Goal: Find specific page/section: Find specific page/section

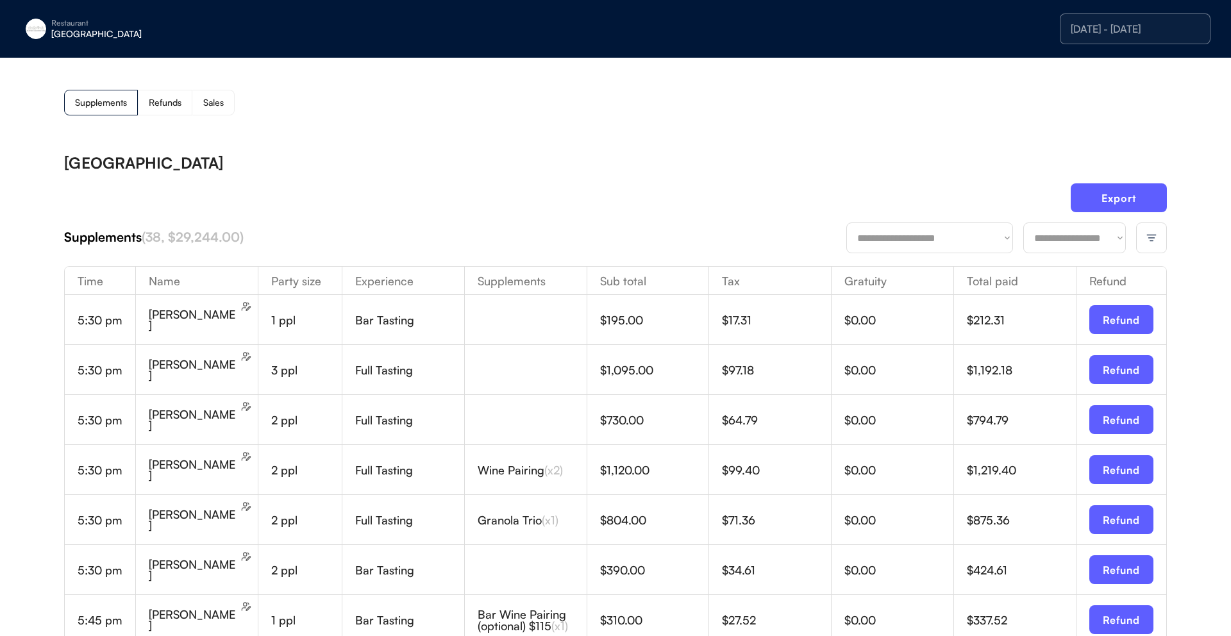
click at [171, 103] on div "Refunds" at bounding box center [165, 102] width 33 height 9
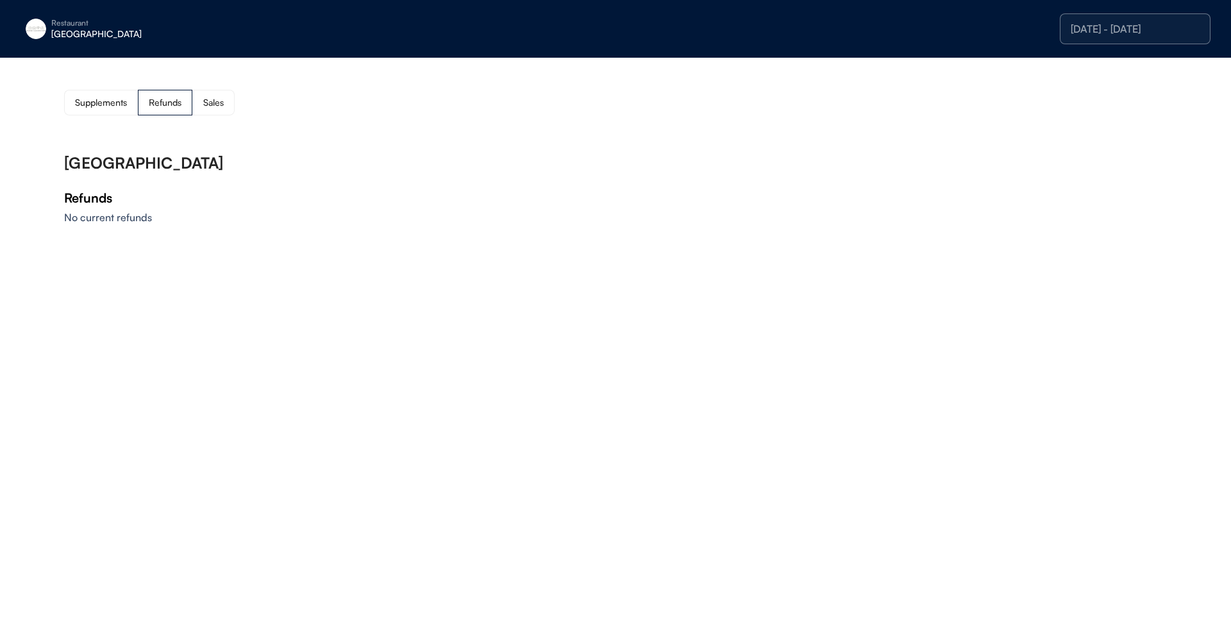
click at [203, 102] on div "Sales" at bounding box center [213, 103] width 42 height 26
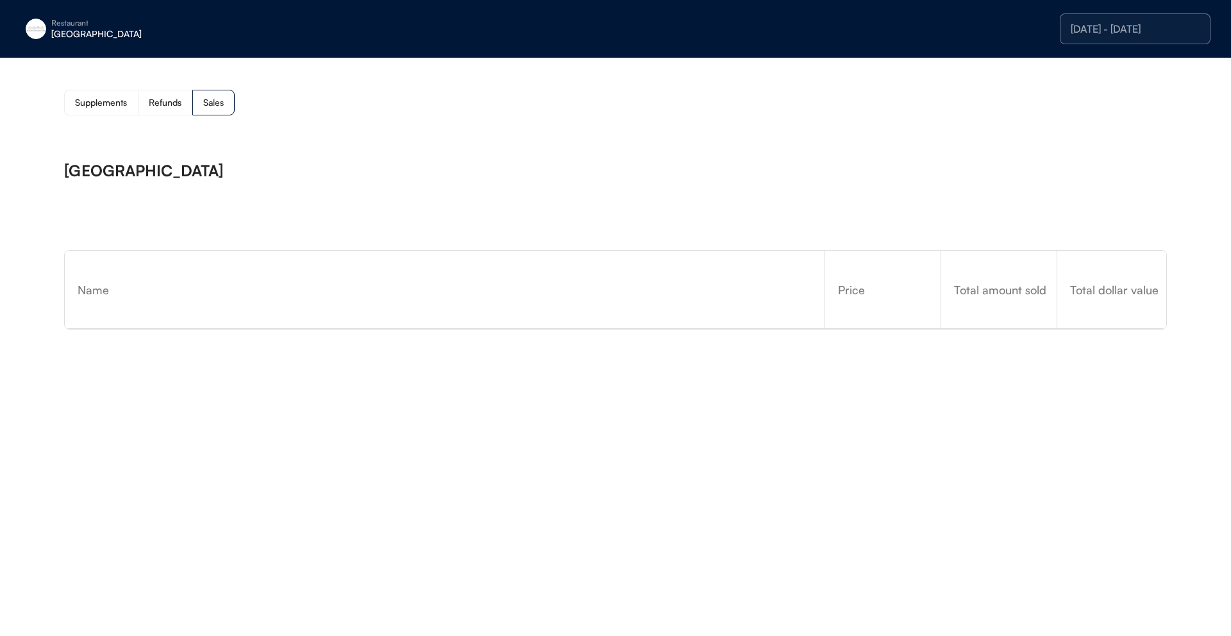
click at [113, 98] on div "Supplements" at bounding box center [101, 102] width 52 height 9
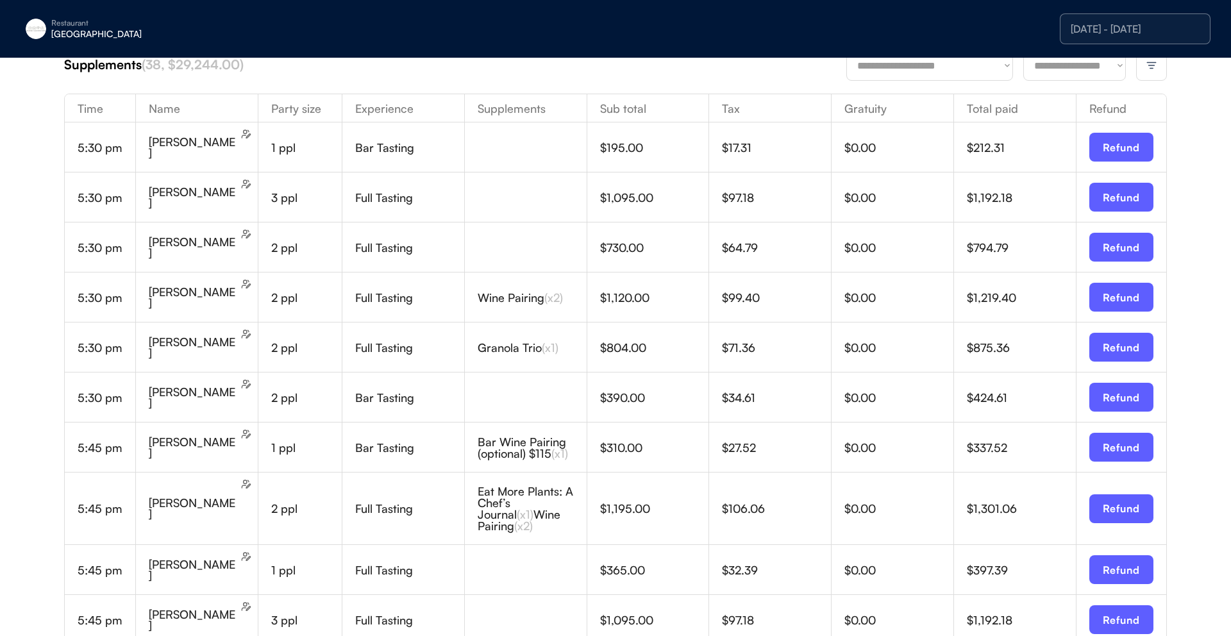
scroll to position [182, 0]
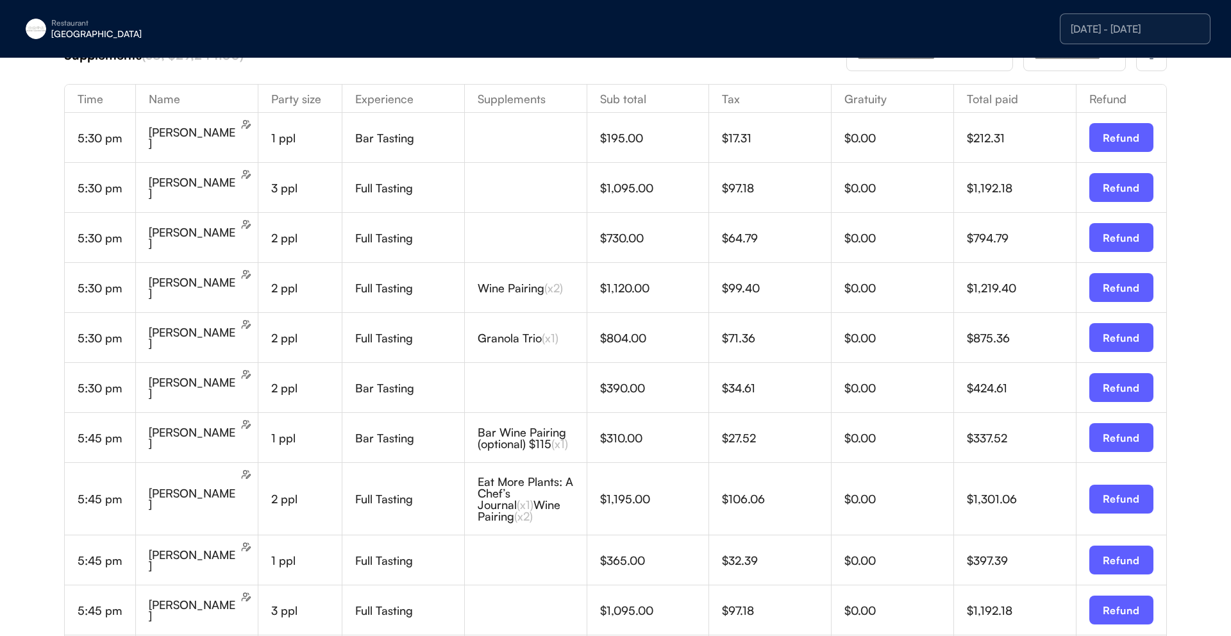
click at [232, 225] on div "[PERSON_NAME]" at bounding box center [203, 237] width 109 height 37
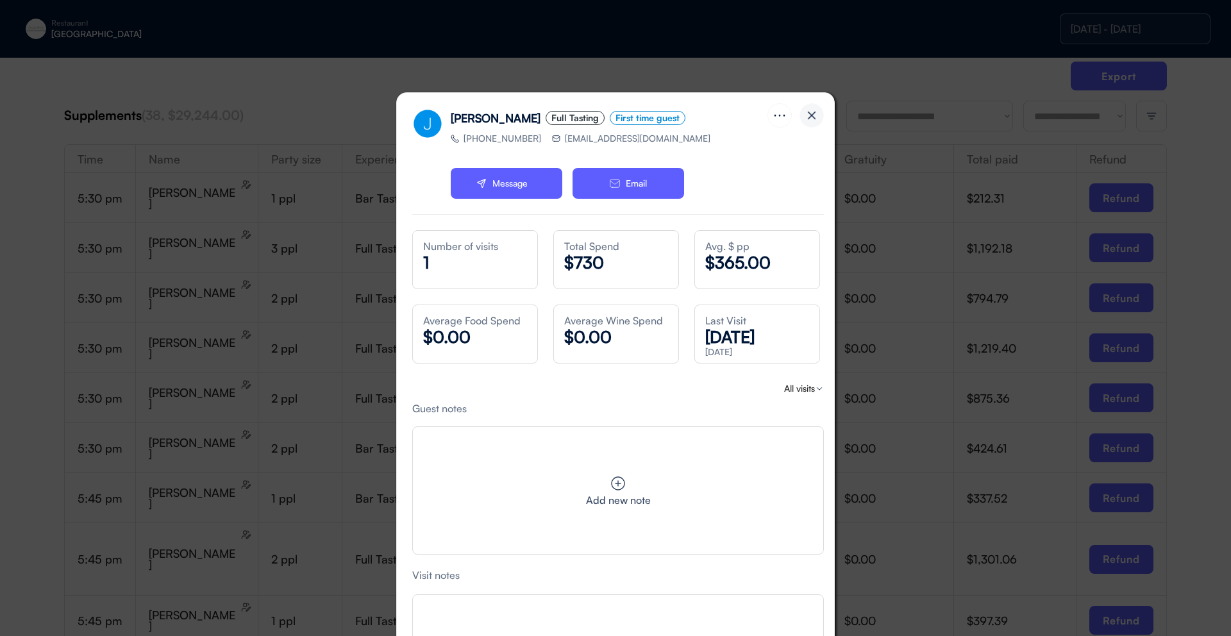
scroll to position [92, 0]
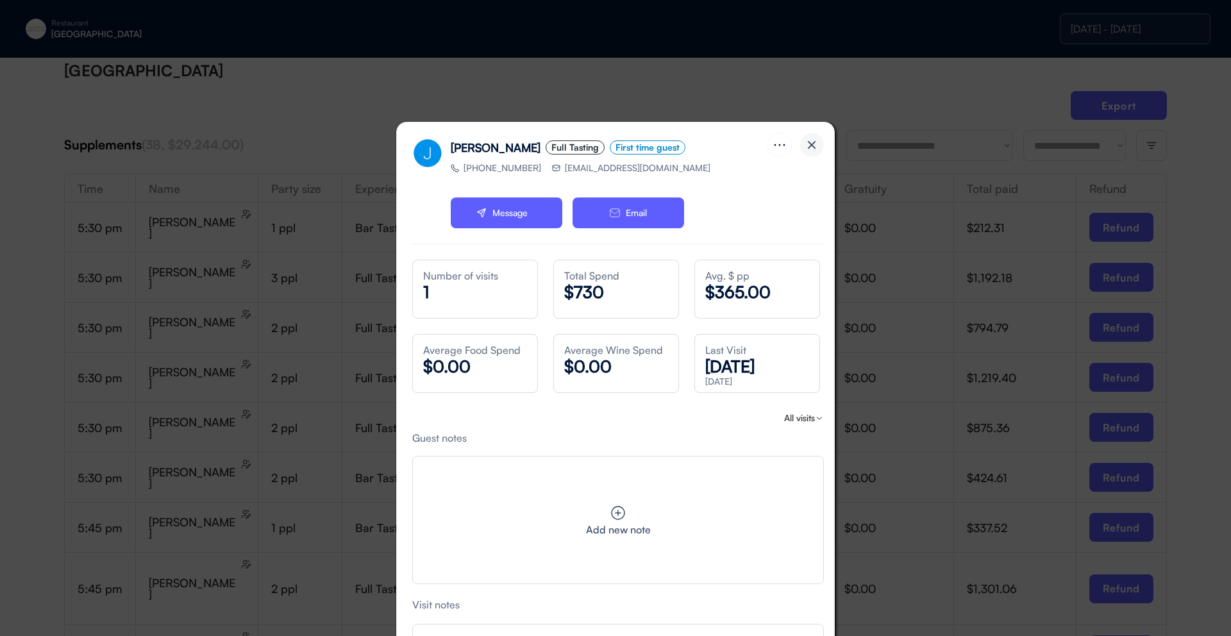
click at [804, 146] on img at bounding box center [812, 145] width 24 height 24
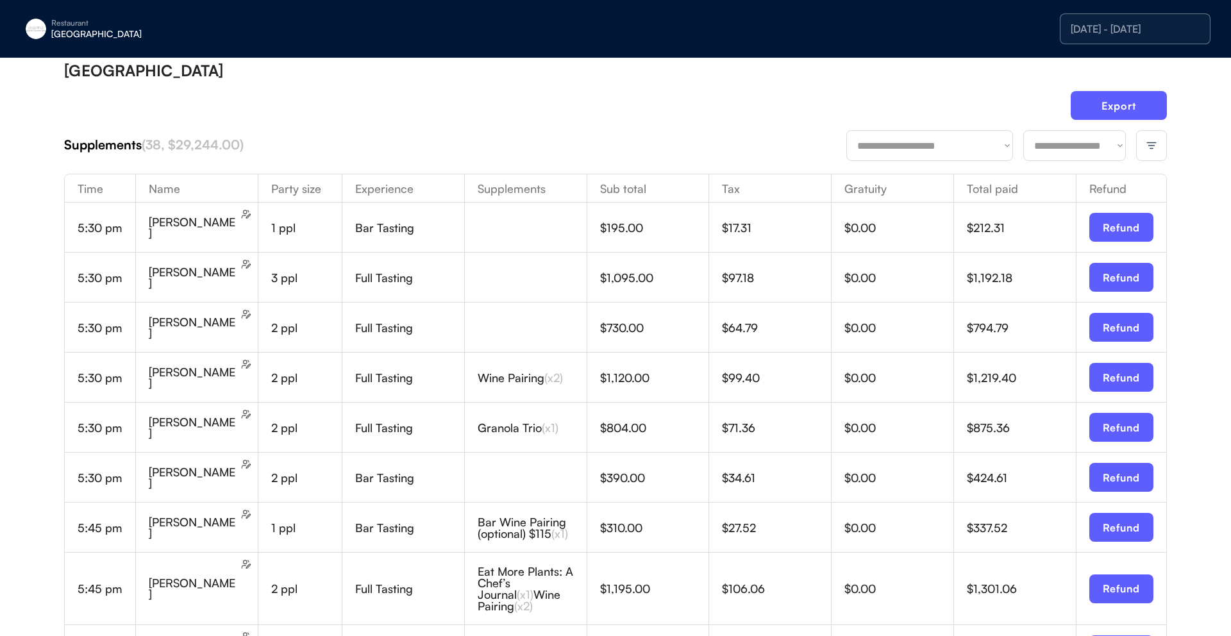
scroll to position [0, 0]
